Goal: Task Accomplishment & Management: Complete application form

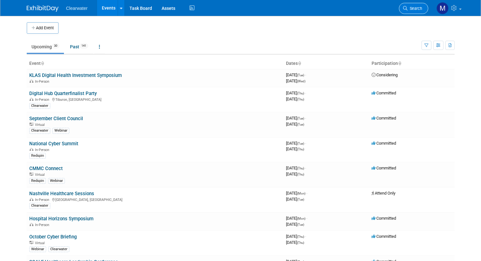
click at [419, 10] on span "Search" at bounding box center [414, 8] width 15 height 5
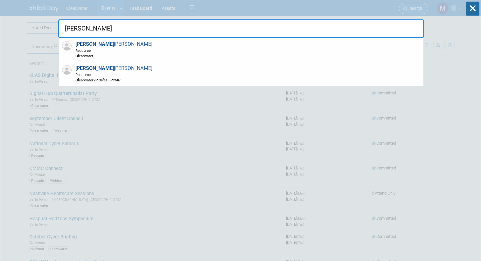
type input "David"
click at [280, 46] on div "David Anderson Resource Clearwater" at bounding box center [241, 50] width 365 height 24
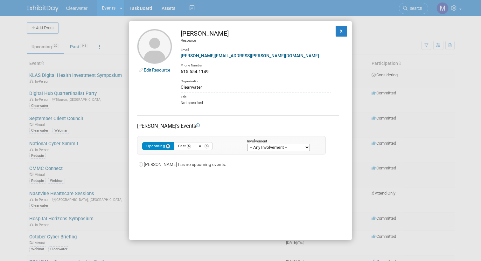
scroll to position [11, 0]
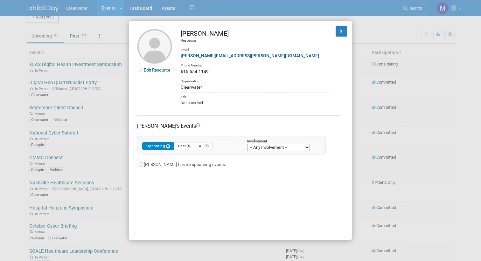
drag, startPoint x: 209, startPoint y: 70, endPoint x: 181, endPoint y: 71, distance: 28.0
click at [181, 71] on div "615.554.1149" at bounding box center [256, 71] width 150 height 7
copy div "615.554.1149"
click at [340, 32] on button "X" at bounding box center [341, 31] width 11 height 11
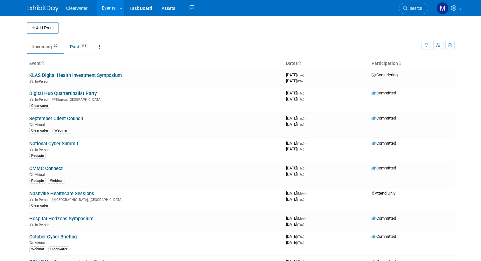
scroll to position [0, 0]
click at [69, 141] on link "National Cyber Summit" at bounding box center [53, 144] width 49 height 6
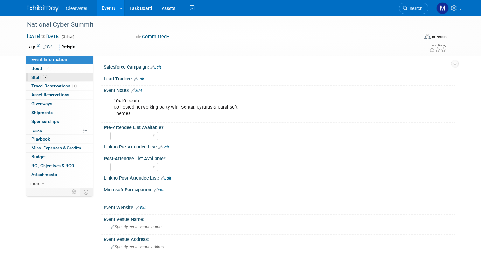
click at [53, 76] on link "5 Staff 5" at bounding box center [59, 77] width 66 height 9
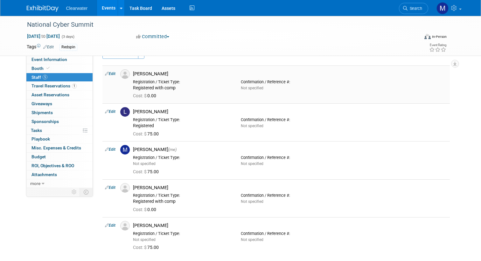
scroll to position [15, 0]
click at [113, 149] on link "Edit" at bounding box center [110, 149] width 10 height 4
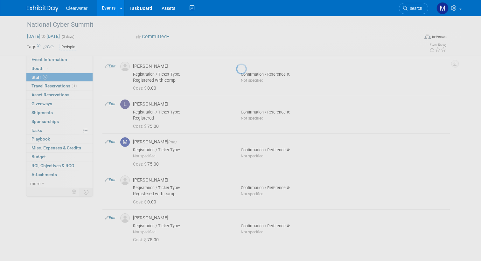
select select "64254334-9387-4d6a-96b6-2827250710f2"
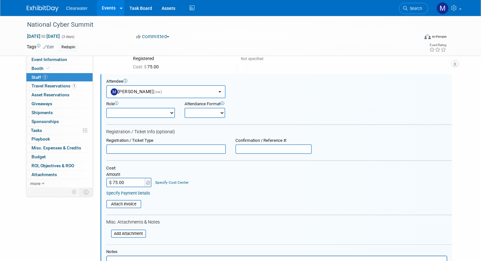
scroll to position [0, 0]
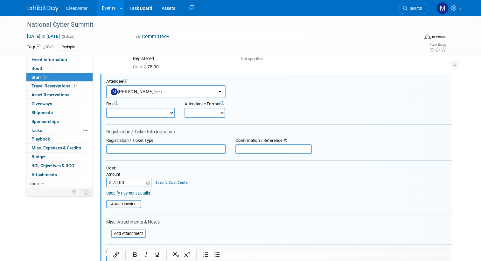
click at [151, 144] on input "text" at bounding box center [166, 149] width 120 height 10
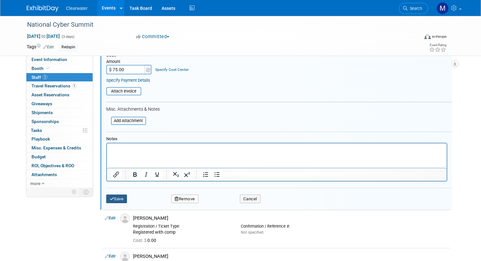
type input "Registered"
click at [115, 195] on button "Save" at bounding box center [116, 199] width 21 height 9
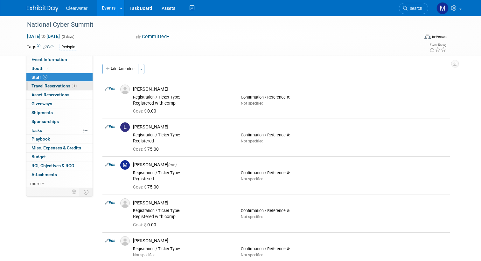
click at [57, 84] on span "Travel Reservations 1" at bounding box center [53, 85] width 45 height 5
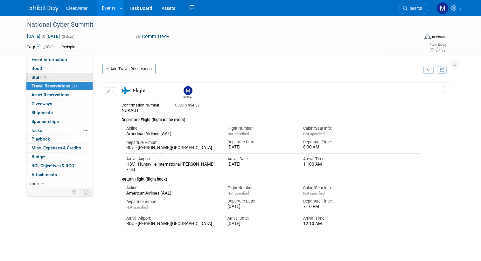
click at [57, 77] on link "5 Staff 5" at bounding box center [59, 77] width 66 height 9
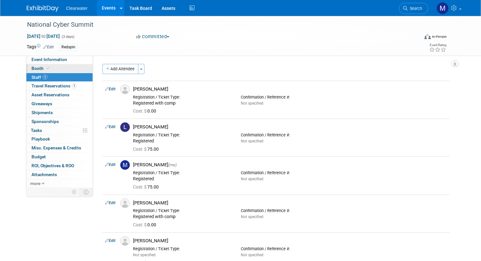
click at [63, 66] on link "Booth" at bounding box center [59, 68] width 66 height 9
select select "Paid"
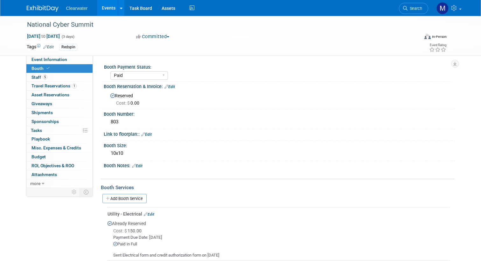
click at [107, 6] on link "Events" at bounding box center [108, 8] width 23 height 16
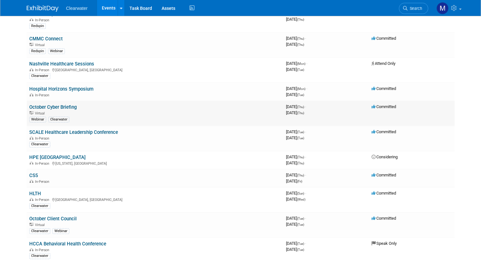
scroll to position [128, 0]
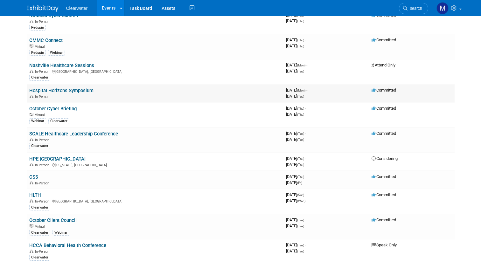
click at [90, 88] on link "Hospital Horizons Symposium" at bounding box center [61, 91] width 64 height 6
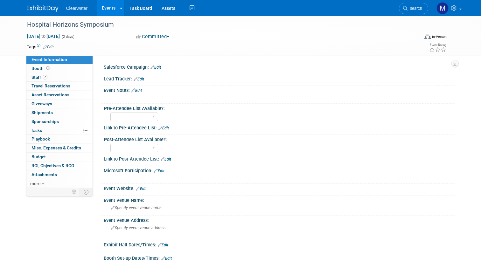
click at [50, 46] on link "Edit" at bounding box center [48, 47] width 10 height 4
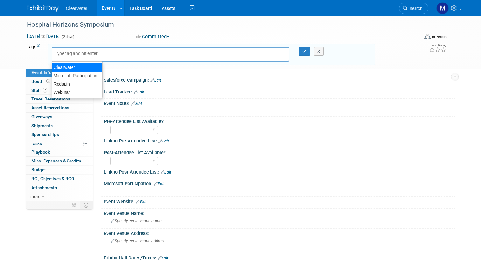
click at [90, 68] on div "Clearwater" at bounding box center [77, 67] width 51 height 9
type input "Clearwater"
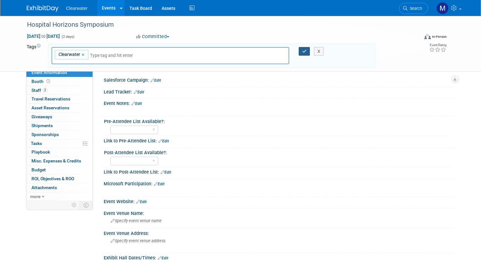
click at [305, 51] on icon "button" at bounding box center [304, 51] width 4 height 4
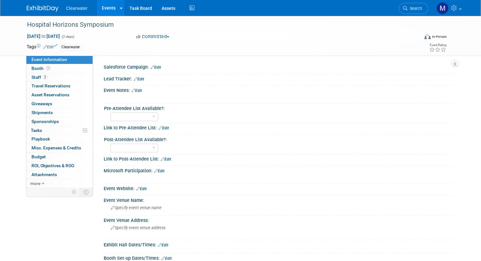
click at [108, 11] on link "Events" at bounding box center [108, 8] width 23 height 16
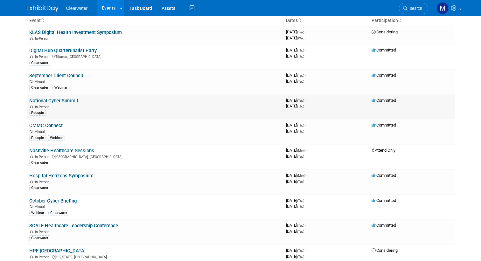
scroll to position [45, 0]
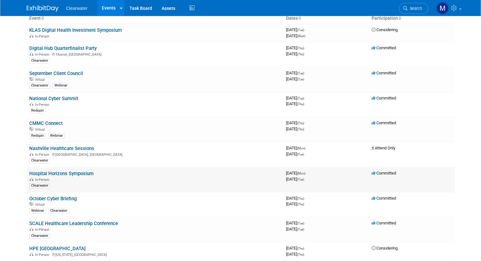
click at [63, 167] on td "Hospital Horizons Symposium In-Person [GEOGRAPHIC_DATA]" at bounding box center [155, 179] width 257 height 25
click at [66, 171] on link "Hospital Horizons Symposium" at bounding box center [61, 174] width 64 height 6
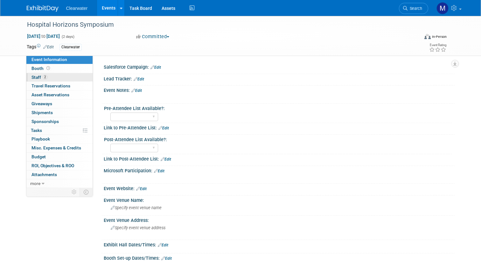
click at [50, 78] on link "2 Staff 2" at bounding box center [59, 77] width 66 height 9
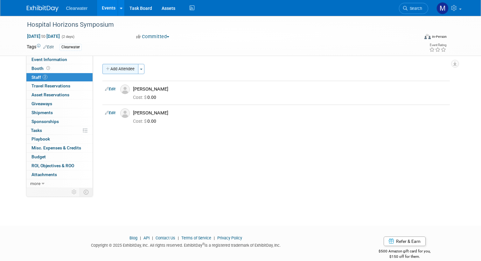
click at [118, 68] on button "Add Attendee" at bounding box center [120, 69] width 36 height 10
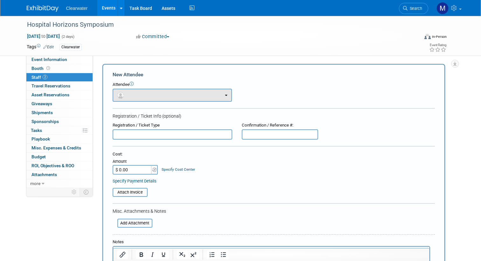
click at [162, 94] on button "button" at bounding box center [172, 95] width 119 height 13
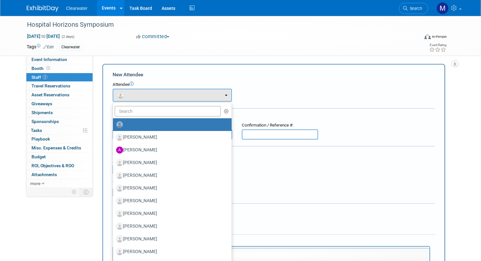
click at [165, 102] on ul "Alex Masten Alicia Blount Angie Santiago Baxter Lee Belen Coleman (me)" at bounding box center [172, 229] width 119 height 254
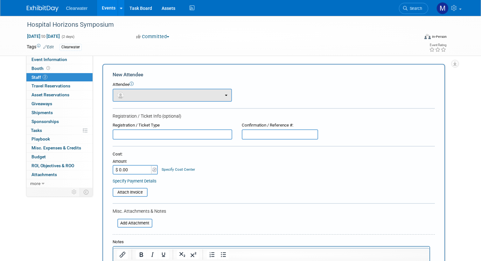
click at [164, 95] on button "button" at bounding box center [172, 95] width 119 height 13
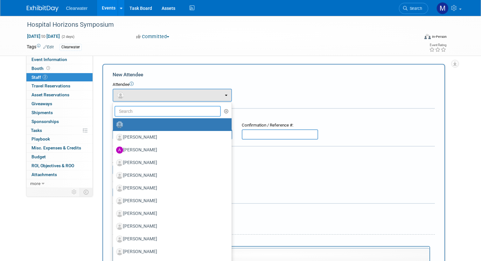
click at [169, 108] on input "text" at bounding box center [168, 111] width 107 height 11
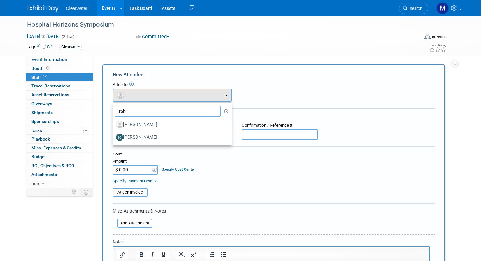
type input "rob"
click at [227, 164] on div "Cost: Amount $ 0.00 Specify Cost Center Cost Center -- Not Specified --" at bounding box center [274, 162] width 322 height 23
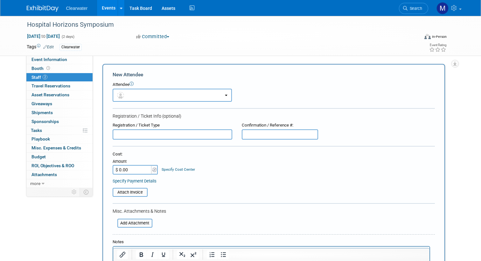
click at [114, 10] on link "Events" at bounding box center [108, 8] width 23 height 16
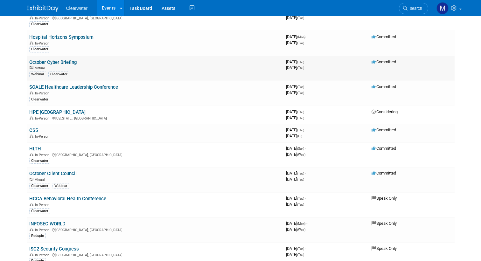
scroll to position [182, 0]
click at [43, 109] on link "HPE [GEOGRAPHIC_DATA]" at bounding box center [57, 112] width 56 height 6
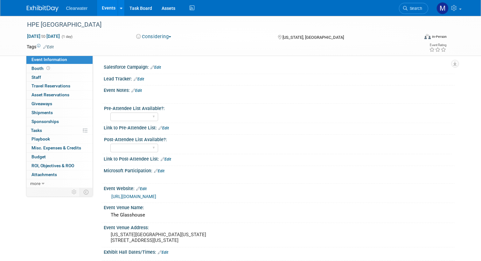
click at [157, 36] on button "Considering" at bounding box center [154, 36] width 40 height 7
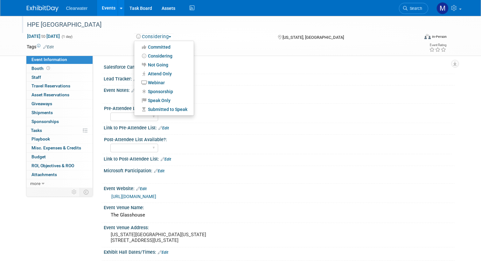
click at [196, 28] on div "HPE [GEOGRAPHIC_DATA]" at bounding box center [218, 24] width 386 height 11
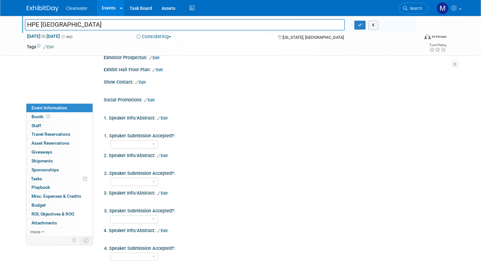
click at [269, 103] on div "Social Promotions: Edit" at bounding box center [279, 99] width 351 height 8
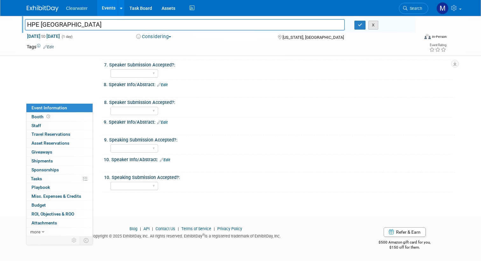
click at [376, 25] on button "X" at bounding box center [373, 25] width 10 height 9
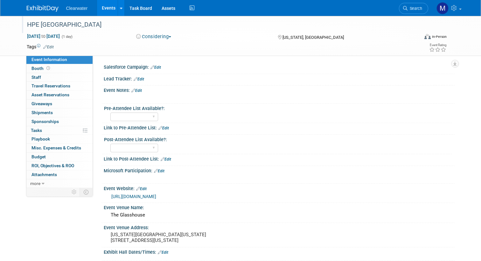
click at [111, 6] on link "Events" at bounding box center [108, 8] width 23 height 16
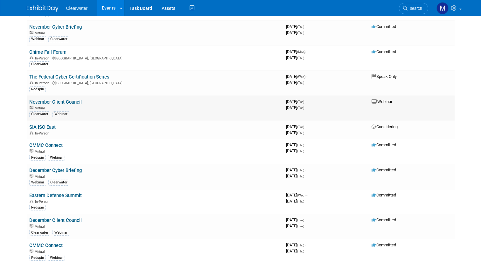
scroll to position [479, 0]
click at [101, 74] on link "The Federal Cyber Certification Series" at bounding box center [69, 77] width 80 height 6
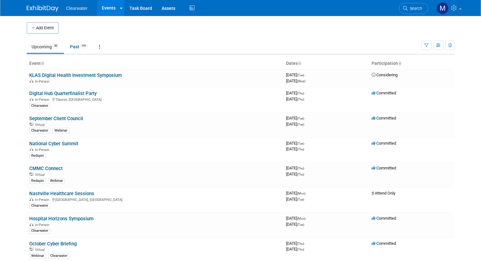
scroll to position [0, 0]
click at [39, 29] on button "Add Event" at bounding box center [43, 27] width 32 height 11
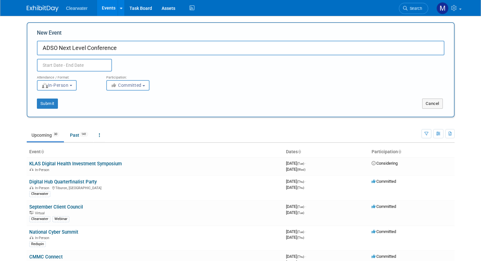
type input "ADSO Next Level Conference"
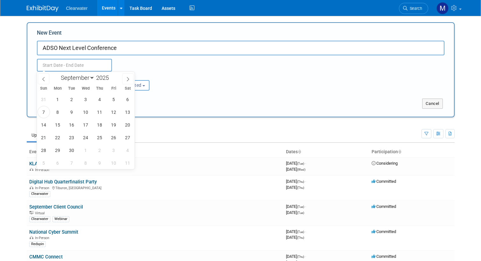
click at [63, 60] on input "text" at bounding box center [74, 65] width 75 height 13
click at [122, 80] on span at bounding box center [127, 78] width 11 height 11
click at [125, 79] on span at bounding box center [127, 78] width 11 height 11
select select "10"
click at [82, 115] on span "5" at bounding box center [86, 112] width 12 height 12
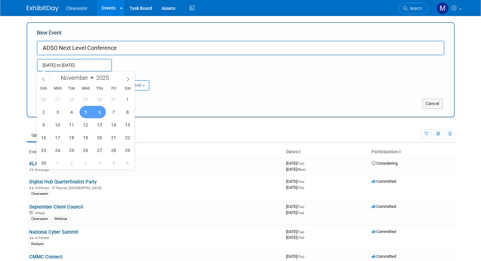
click at [101, 115] on span "6" at bounding box center [100, 112] width 12 height 12
type input "[DATE] to [DATE]"
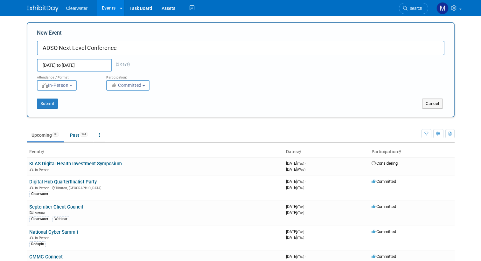
click at [145, 80] on div "Participation: <i class="fas fa-thumbs-up" style="color: #a5a5a5; padding-right…" at bounding box center [136, 81] width 70 height 19
click at [143, 87] on button "Committed" at bounding box center [127, 85] width 43 height 10
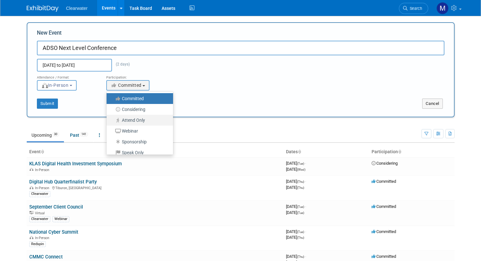
click at [149, 117] on label "Attend Only" at bounding box center [138, 120] width 57 height 8
click at [112, 118] on input "Attend Only" at bounding box center [110, 120] width 4 height 4
select select "101"
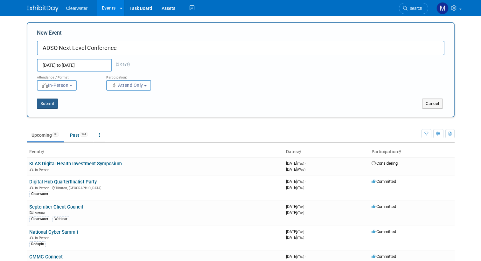
click at [48, 103] on button "Submit" at bounding box center [47, 104] width 21 height 10
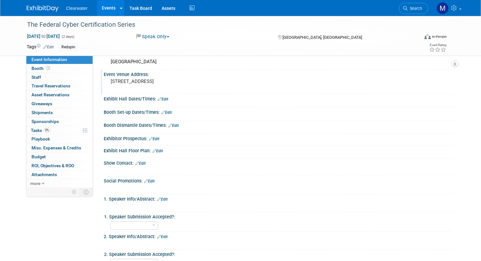
scroll to position [154, 0]
click at [48, 69] on icon at bounding box center [47, 67] width 3 height 3
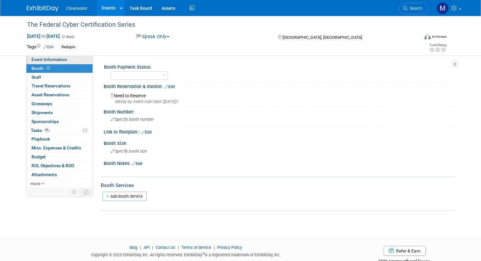
click at [59, 60] on span "Event Information" at bounding box center [49, 59] width 36 height 5
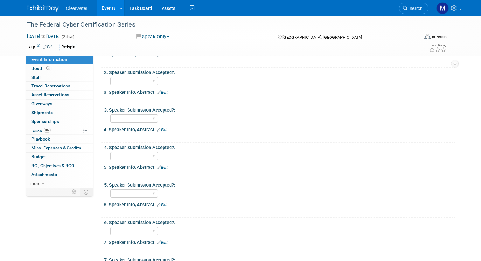
scroll to position [339, 0]
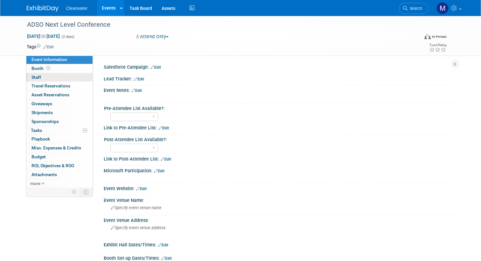
click at [49, 76] on link "0 Staff 0" at bounding box center [59, 77] width 66 height 9
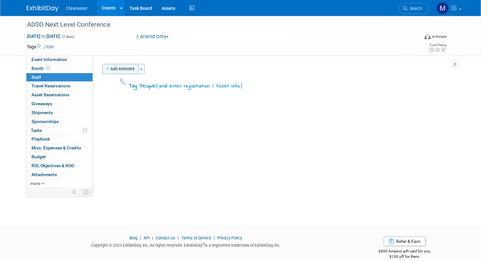
click at [127, 69] on button "Add Attendee" at bounding box center [120, 69] width 36 height 10
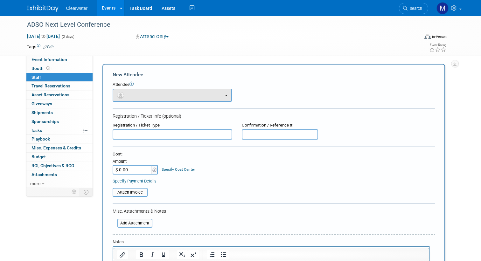
click at [133, 93] on button "button" at bounding box center [172, 95] width 119 height 13
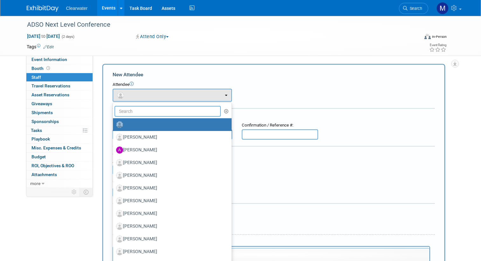
click at [143, 108] on input "text" at bounding box center [168, 111] width 107 height 11
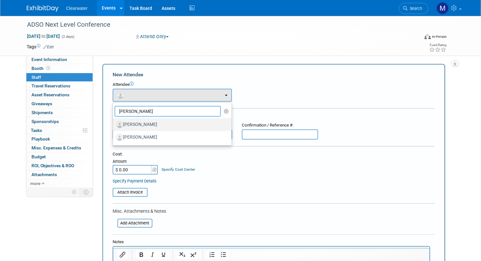
type input "[PERSON_NAME]"
click at [151, 122] on label "[PERSON_NAME]" at bounding box center [170, 125] width 109 height 10
click at [114, 122] on input "[PERSON_NAME]" at bounding box center [112, 124] width 4 height 4
select select "66b13a6e-247f-4e89-9b37-cef6f1423df3"
select select "4"
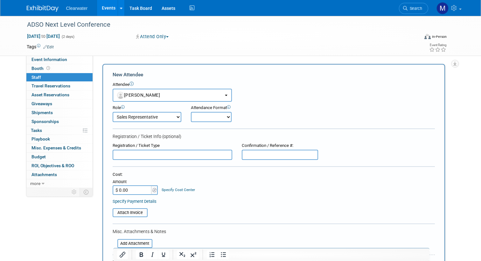
click at [172, 150] on input "text" at bounding box center [173, 155] width 120 height 10
paste input "HFNBHF27XZ5"
type input "HFNBHF27XZ5"
click at [264, 155] on input "text" at bounding box center [280, 155] width 76 height 10
paste input "HFNBHF27XZ5"
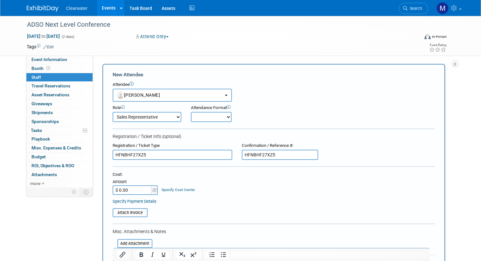
type input "HFNBHF27XZ5"
drag, startPoint x: 161, startPoint y: 149, endPoint x: 66, endPoint y: 148, distance: 94.5
click at [68, 148] on div "Event Information Event Info Booth Booth 0 Staff 0 Staff 0 Travel Reservations …" at bounding box center [240, 177] width 437 height 323
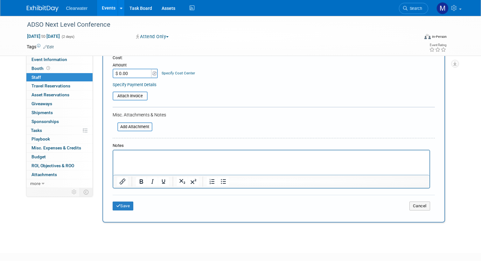
scroll to position [118, 0]
type input "Registered on [DATE]"
click at [132, 68] on input "$ 0.00" at bounding box center [133, 73] width 40 height 10
type input "$ 600.00"
click at [124, 201] on button "Save" at bounding box center [123, 205] width 21 height 9
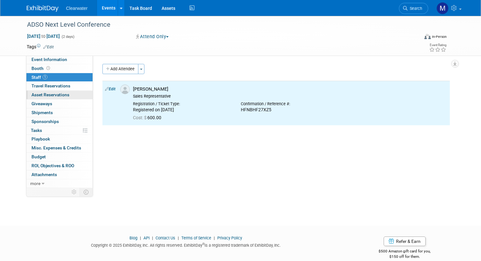
scroll to position [0, 0]
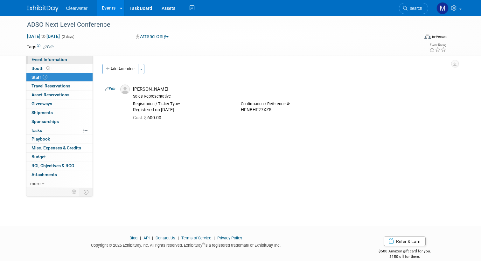
click at [58, 61] on span "Event Information" at bounding box center [49, 59] width 36 height 5
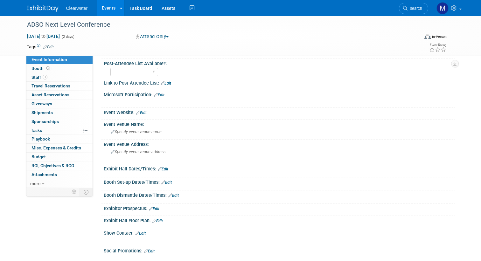
scroll to position [77, 0]
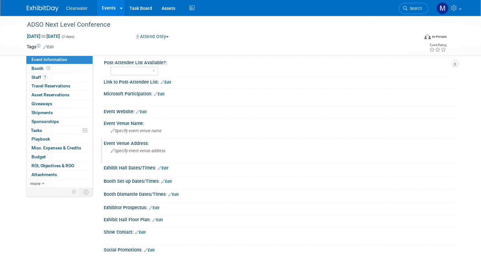
click at [156, 149] on span "Specify event venue address" at bounding box center [138, 151] width 55 height 5
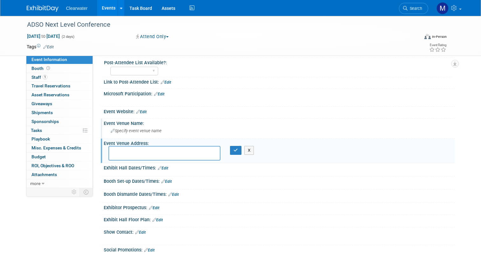
click at [158, 131] on span "Specify event venue name" at bounding box center [136, 131] width 51 height 5
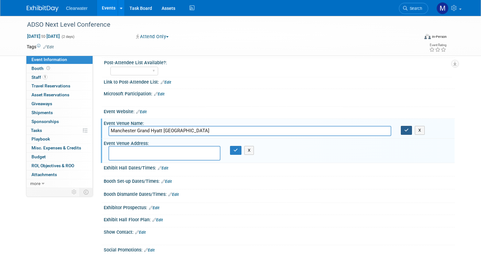
type input "Manchester Grand Hyatt [GEOGRAPHIC_DATA]"
click at [407, 132] on button "button" at bounding box center [406, 130] width 11 height 9
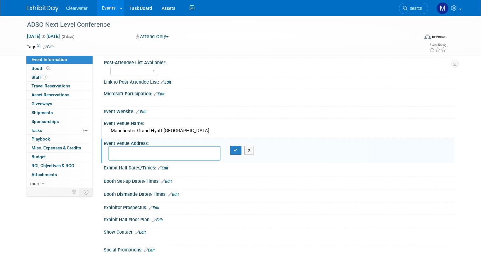
click at [134, 151] on textarea at bounding box center [164, 153] width 112 height 15
paste textarea "[STREET_ADDRESS][US_STATE]"
type textarea "[STREET_ADDRESS][US_STATE]"
click at [234, 150] on icon "button" at bounding box center [235, 150] width 4 height 4
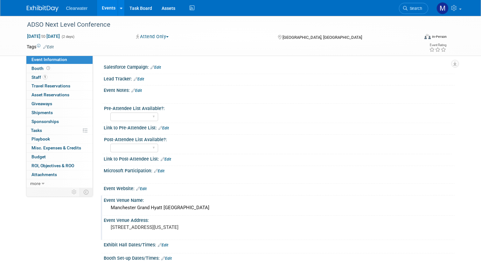
scroll to position [0, 0]
click at [138, 92] on link "Edit" at bounding box center [136, 90] width 10 height 4
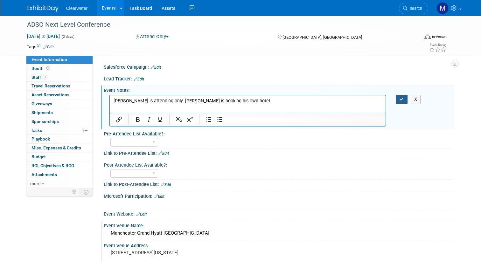
click at [403, 95] on button "button" at bounding box center [402, 99] width 12 height 9
